Goal: Transaction & Acquisition: Purchase product/service

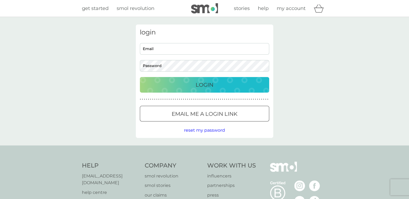
type input "n_yeo73@yahoo.co.uk"
click at [212, 85] on p "Login" at bounding box center [205, 85] width 18 height 9
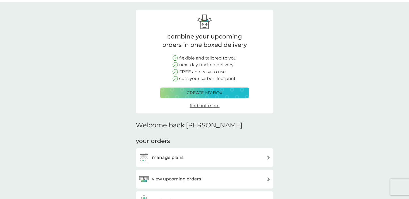
scroll to position [22, 0]
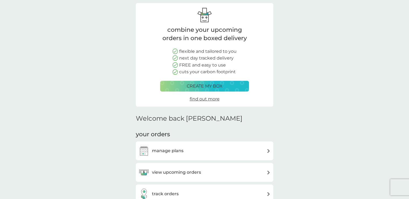
click at [191, 169] on h3 "view upcoming orders" at bounding box center [176, 172] width 49 height 7
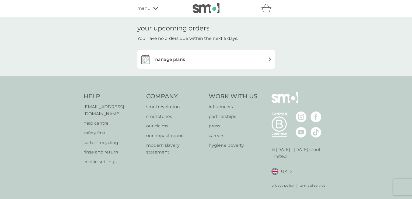
click at [269, 59] on img at bounding box center [270, 59] width 4 height 4
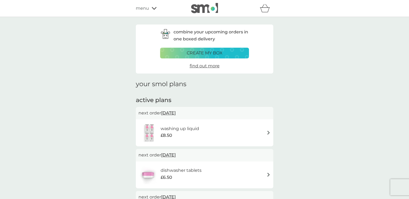
click at [154, 7] on icon at bounding box center [154, 8] width 5 height 3
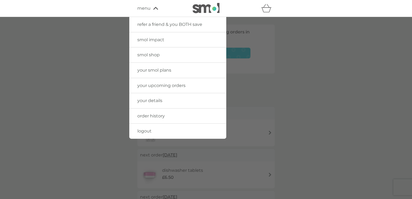
click at [154, 54] on span "smol shop" at bounding box center [148, 54] width 22 height 5
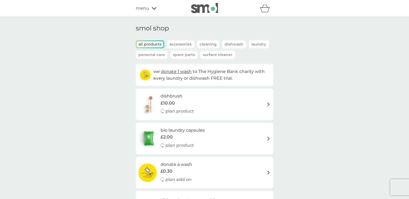
click at [183, 55] on p "Spare Parts" at bounding box center [183, 55] width 27 height 8
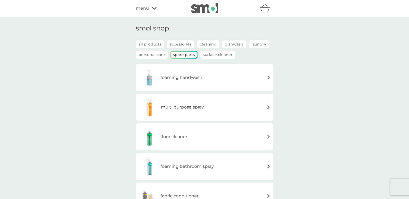
click at [268, 78] on img at bounding box center [269, 77] width 4 height 4
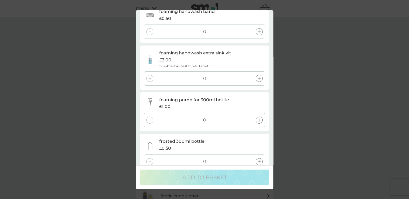
scroll to position [33, 0]
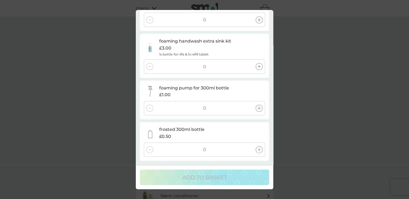
click at [261, 149] on div at bounding box center [259, 149] width 7 height 7
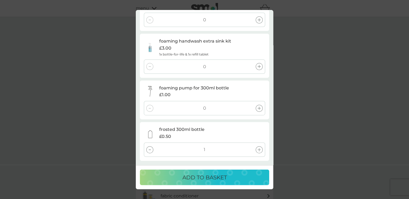
click at [260, 108] on icon at bounding box center [259, 108] width 3 height 3
click at [261, 108] on div at bounding box center [259, 108] width 7 height 7
click at [151, 109] on div at bounding box center [149, 108] width 7 height 7
click at [260, 149] on icon at bounding box center [259, 149] width 3 height 3
click at [208, 177] on p "ADD TO BASKET" at bounding box center [204, 177] width 44 height 9
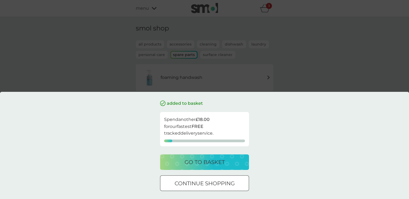
click at [219, 181] on p "continue shopping" at bounding box center [205, 183] width 60 height 9
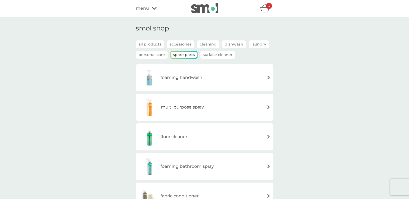
click at [225, 53] on p "Surface Cleaner" at bounding box center [217, 55] width 35 height 8
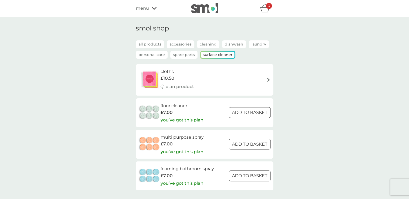
click at [154, 43] on p "all products" at bounding box center [150, 44] width 28 height 8
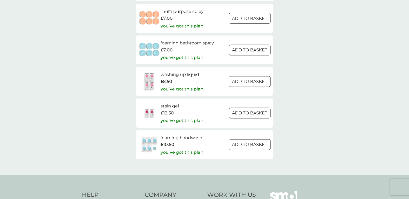
scroll to position [776, 0]
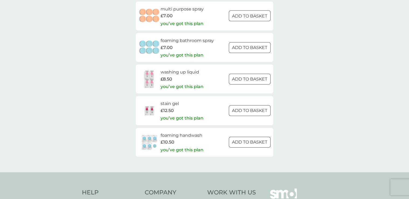
click at [169, 105] on h6 "stain gel" at bounding box center [182, 103] width 43 height 7
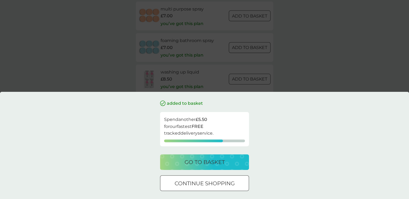
click at [211, 161] on p "go to basket" at bounding box center [205, 162] width 40 height 9
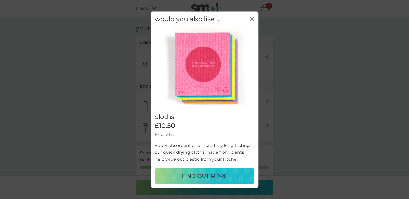
click at [254, 19] on div "would you also like ... close" at bounding box center [205, 19] width 108 height 16
click at [251, 18] on icon "close" at bounding box center [252, 18] width 5 height 5
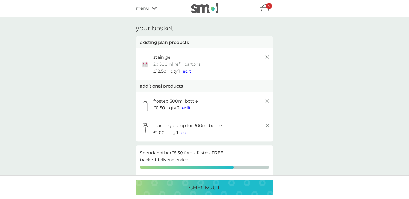
click at [266, 8] on div "4" at bounding box center [269, 6] width 6 height 6
click at [267, 56] on icon at bounding box center [267, 57] width 6 height 6
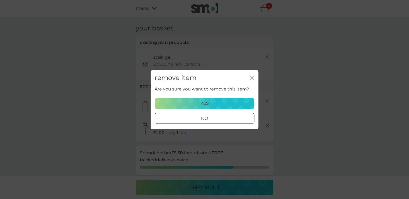
click at [211, 105] on div "yes" at bounding box center [204, 103] width 93 height 7
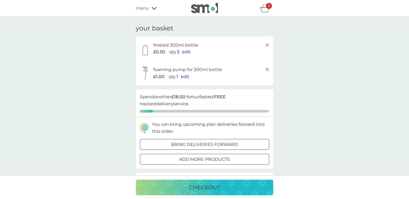
click at [153, 7] on icon at bounding box center [154, 8] width 5 height 3
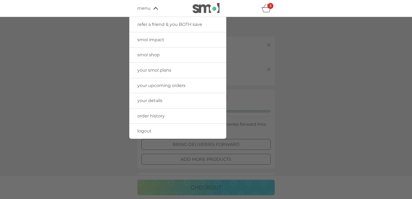
click at [147, 55] on span "smol shop" at bounding box center [148, 54] width 22 height 5
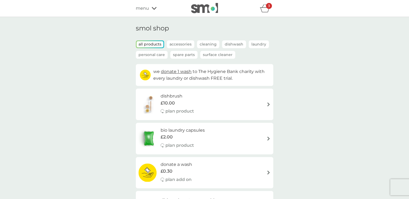
click at [169, 97] on h6 "dishbrush" at bounding box center [177, 96] width 33 height 7
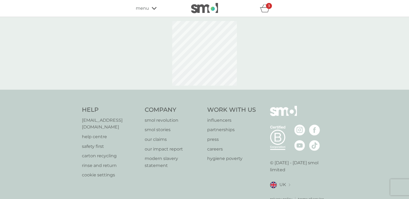
select select "245"
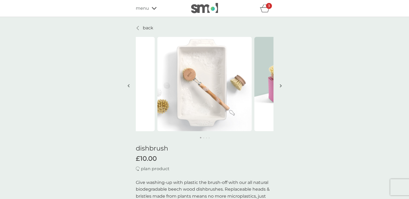
click at [279, 85] on button "button" at bounding box center [281, 86] width 4 height 27
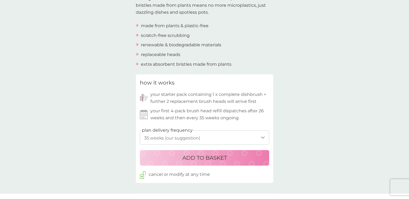
scroll to position [216, 0]
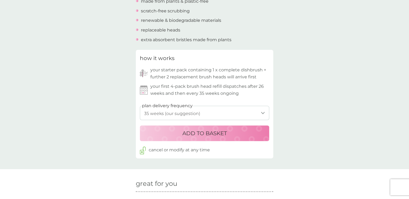
click at [225, 132] on p "ADD TO BASKET" at bounding box center [204, 133] width 44 height 9
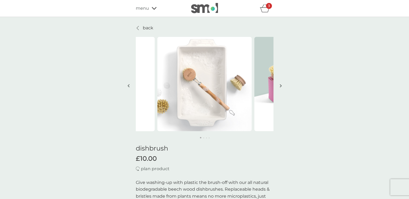
scroll to position [0, 0]
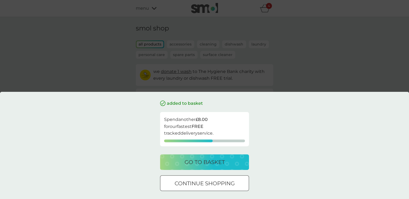
click at [205, 183] on div at bounding box center [204, 183] width 1 height 1
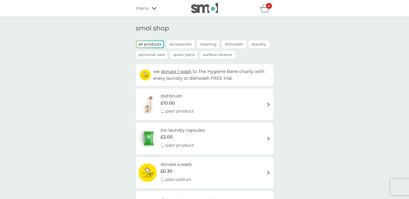
click at [181, 44] on p "Accessories" at bounding box center [180, 44] width 27 height 8
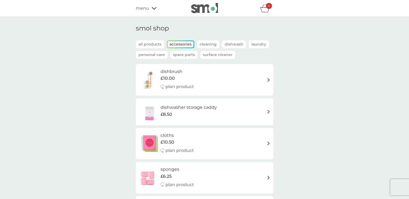
click at [172, 135] on h6 "cloths" at bounding box center [177, 135] width 33 height 7
select select "91"
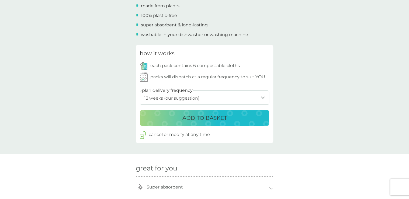
scroll to position [216, 0]
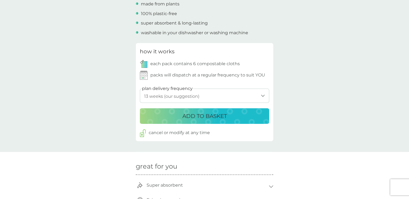
click at [218, 116] on p "ADD TO BASKET" at bounding box center [204, 116] width 44 height 9
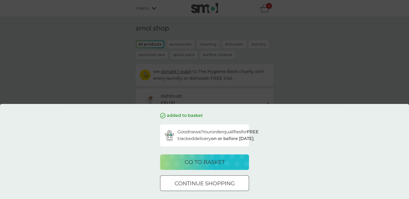
click at [216, 160] on p "go to basket" at bounding box center [205, 162] width 40 height 9
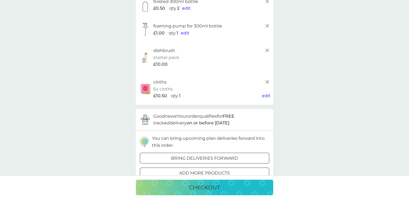
scroll to position [65, 0]
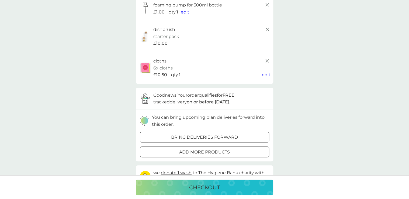
click at [210, 187] on p "checkout" at bounding box center [204, 187] width 31 height 9
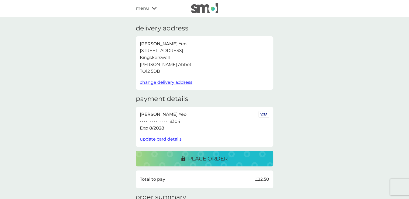
click at [213, 159] on p "place order" at bounding box center [208, 158] width 40 height 9
